Goal: Participate in discussion: Participate in discussion

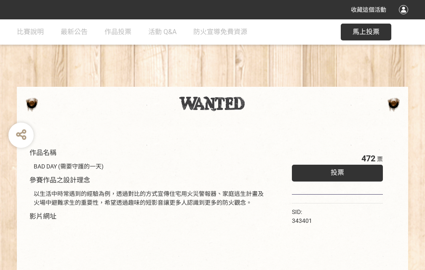
click at [404, 18] on div "收藏這個活動" at bounding box center [212, 9] width 425 height 19
click at [263, 83] on div "作品名稱 BAD DAY (需要守護的一天) 參賽作品之設計理念 以生活中時常遇到的經驗為例，透過對比的方式宣傳住宅用火災警報器、家庭逃生計畫及火場中避難求生…" at bounding box center [212, 196] width 425 height 354
click at [335, 170] on span "投票" at bounding box center [336, 172] width 13 height 8
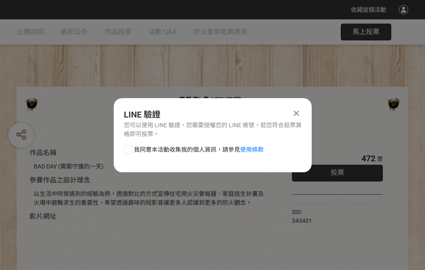
click at [127, 148] on div at bounding box center [128, 149] width 8 height 8
checkbox input "true"
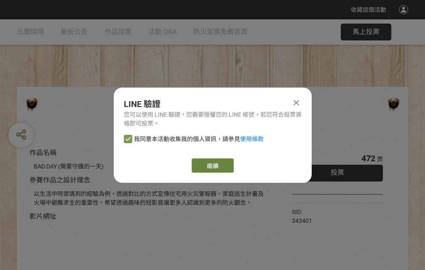
click at [212, 165] on link "繼續" at bounding box center [213, 165] width 42 height 14
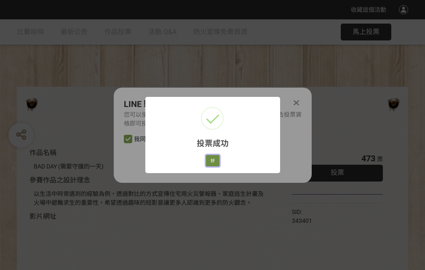
click at [210, 159] on button "好" at bounding box center [212, 161] width 13 height 12
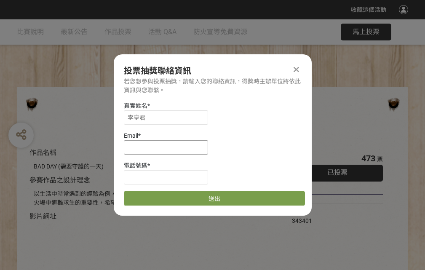
click at [168, 147] on input at bounding box center [166, 147] width 84 height 14
type input "[EMAIL_ADDRESS][DOMAIN_NAME]"
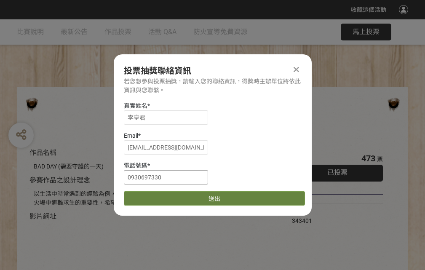
type input "0930697330"
click at [148, 195] on button "送出" at bounding box center [214, 198] width 181 height 14
